Goal: Information Seeking & Learning: Learn about a topic

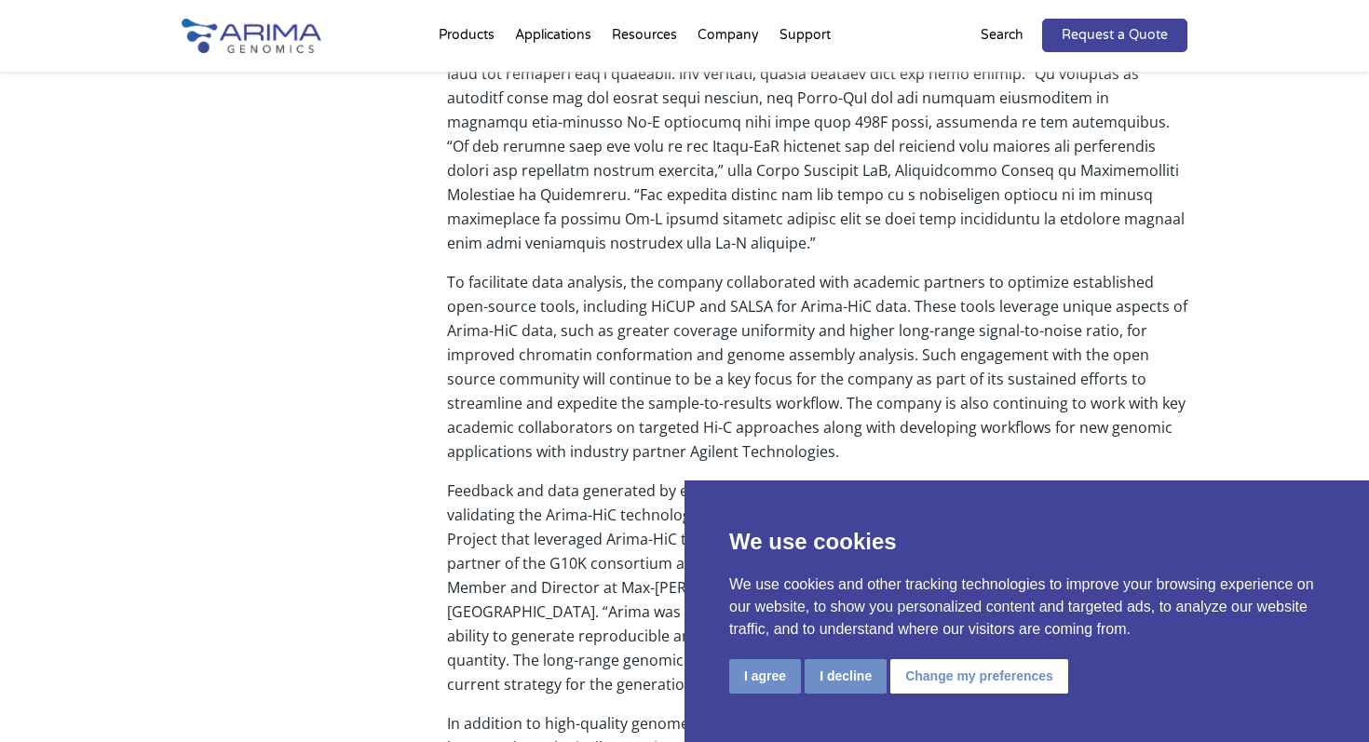
scroll to position [1064, 0]
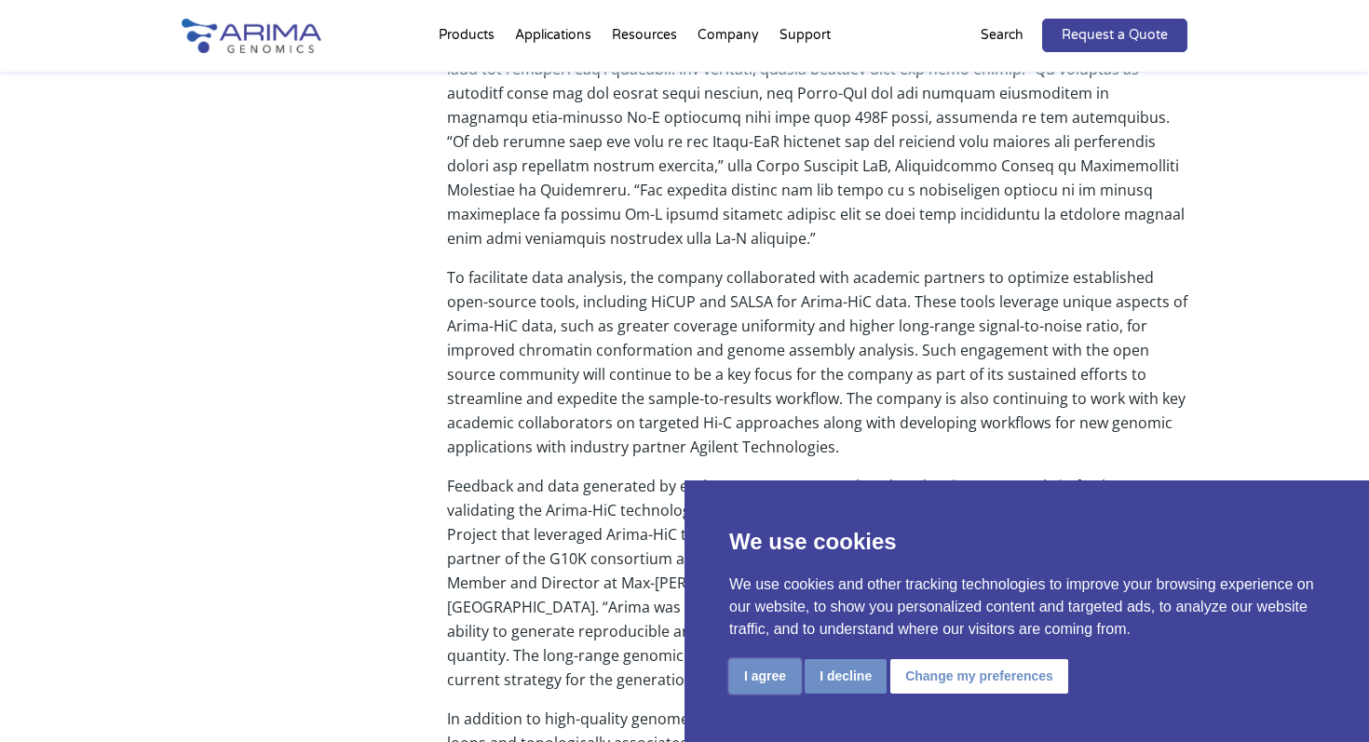
click at [764, 683] on button "I agree" at bounding box center [765, 676] width 72 height 34
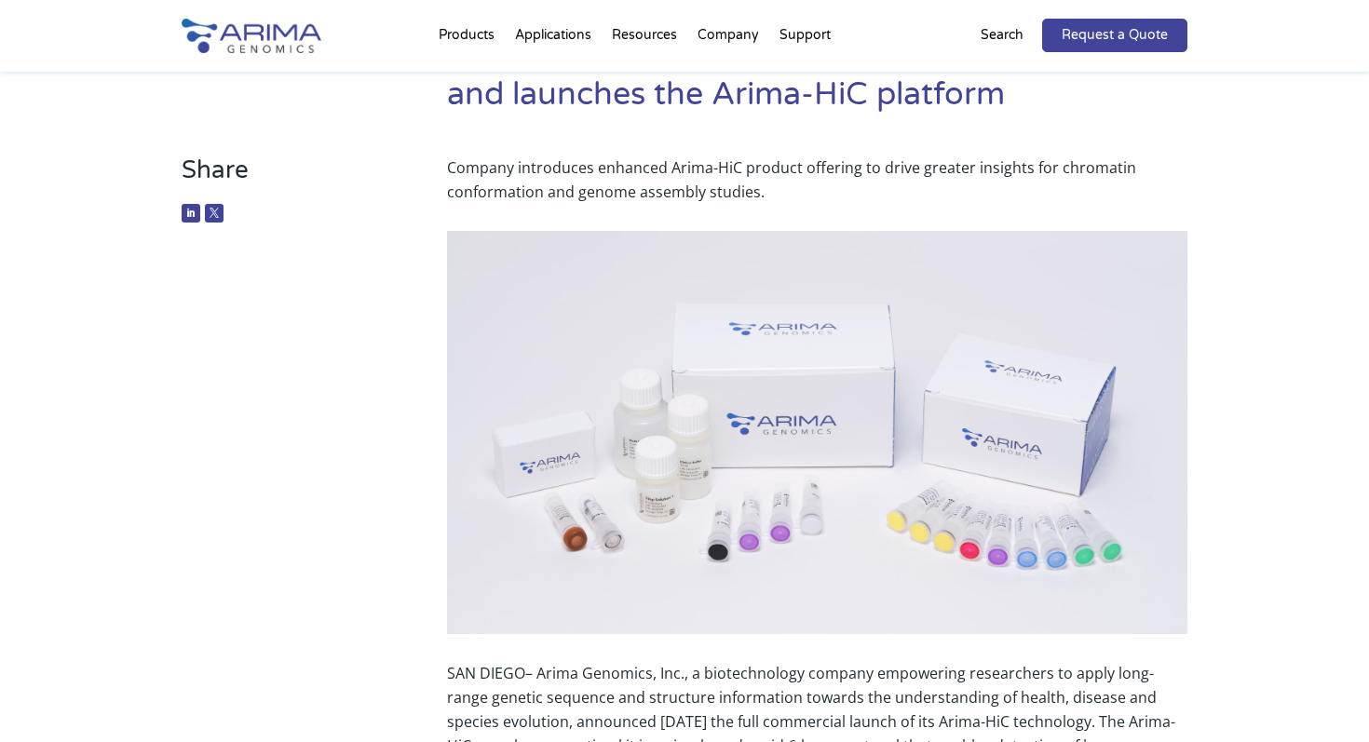
scroll to position [340, 0]
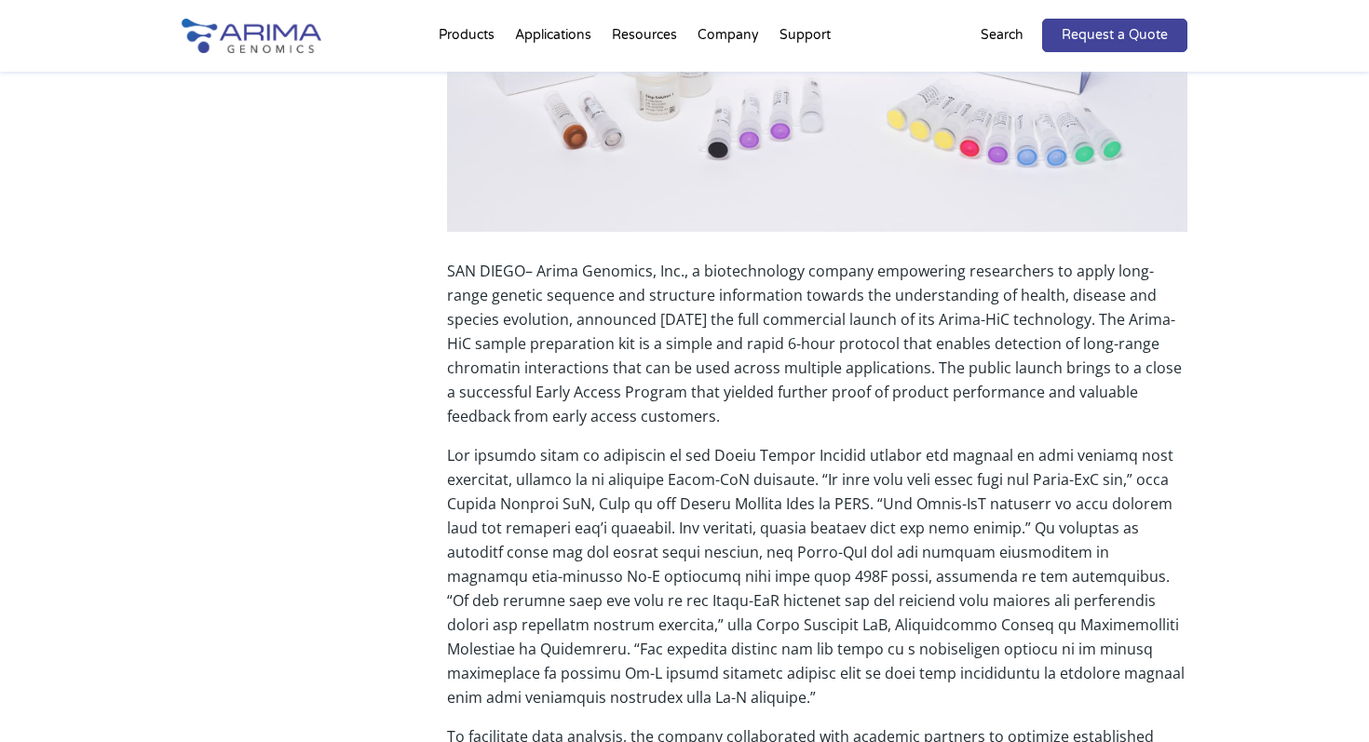
scroll to position [0, 0]
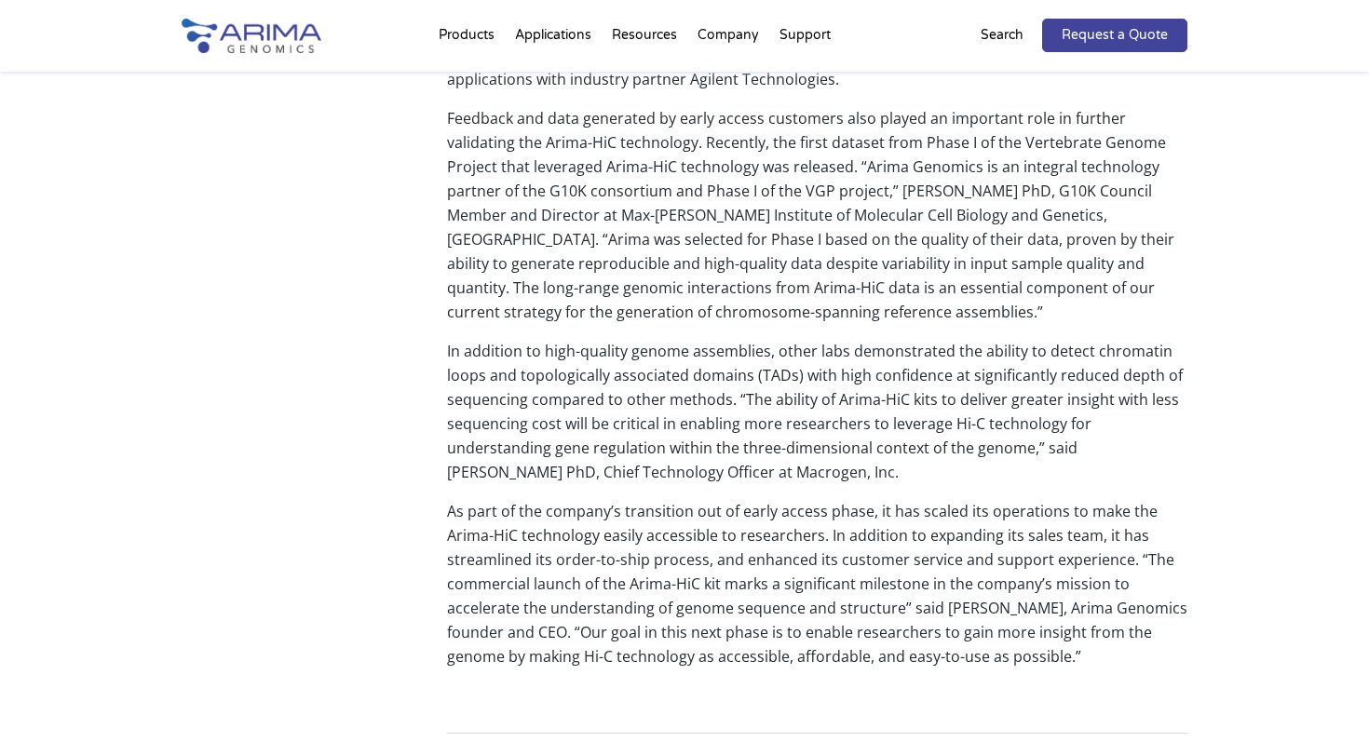
scroll to position [1624, 0]
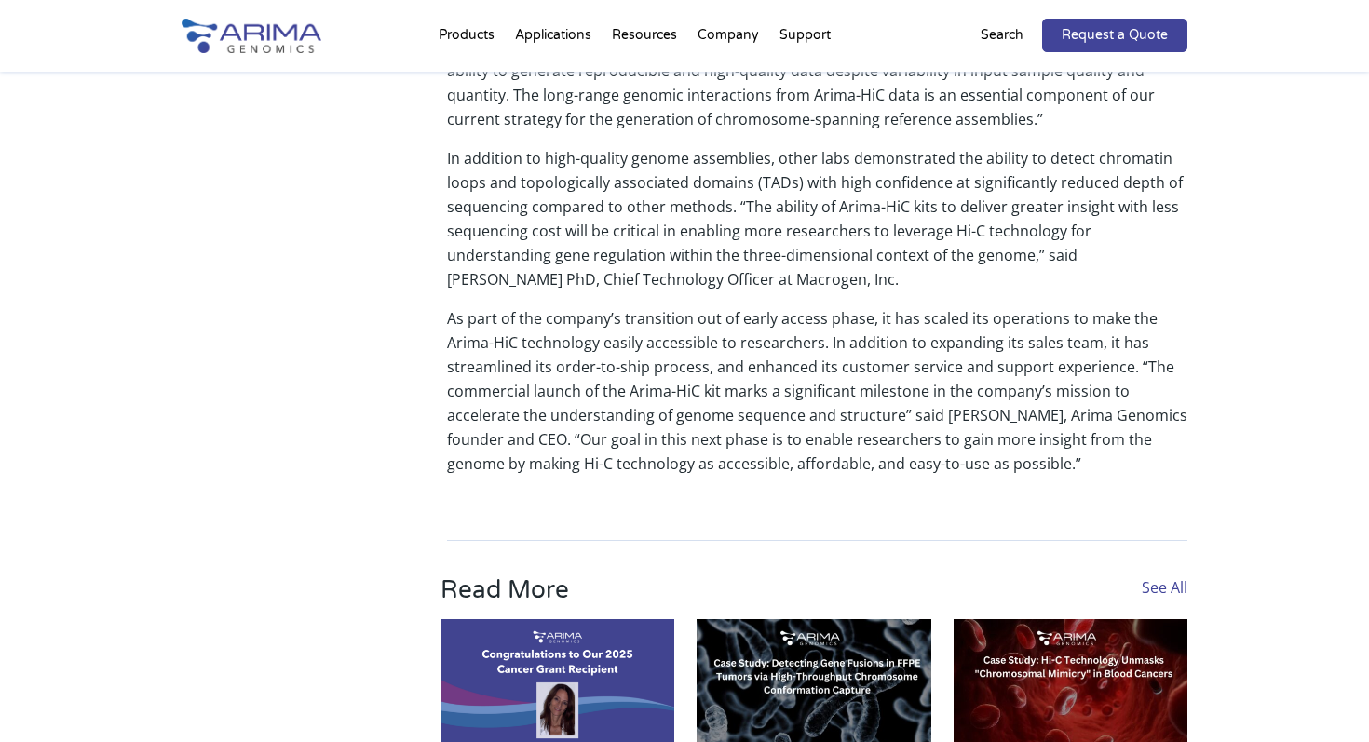
click at [651, 351] on p "As part of the company’s transition out of early access phase, it has scaled it…" at bounding box center [817, 390] width 740 height 169
click at [656, 277] on p "In addition to high-quality genome assemblies, other labs demonstrated the abil…" at bounding box center [817, 226] width 740 height 160
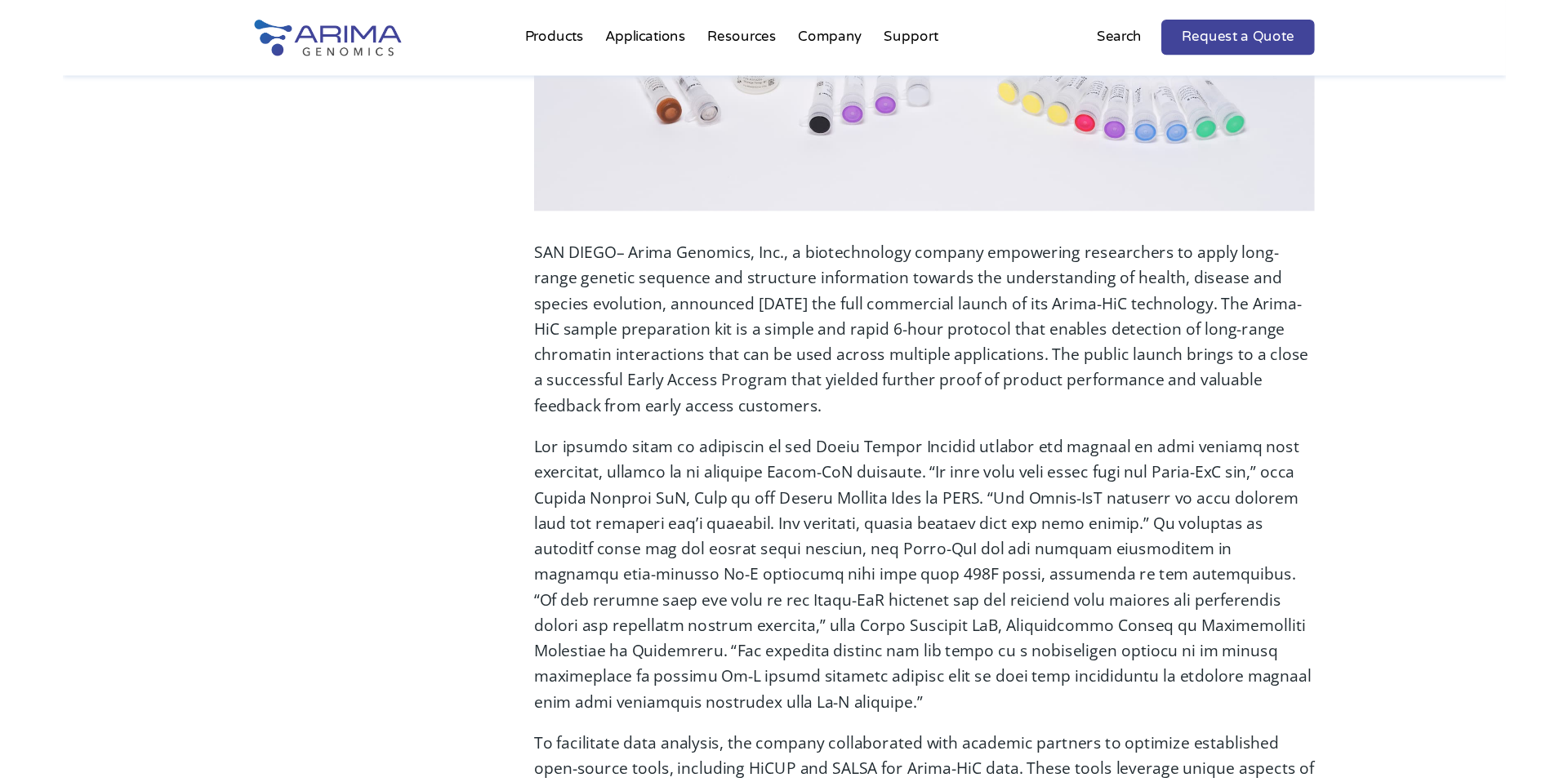
scroll to position [0, 0]
